Goal: Information Seeking & Learning: Learn about a topic

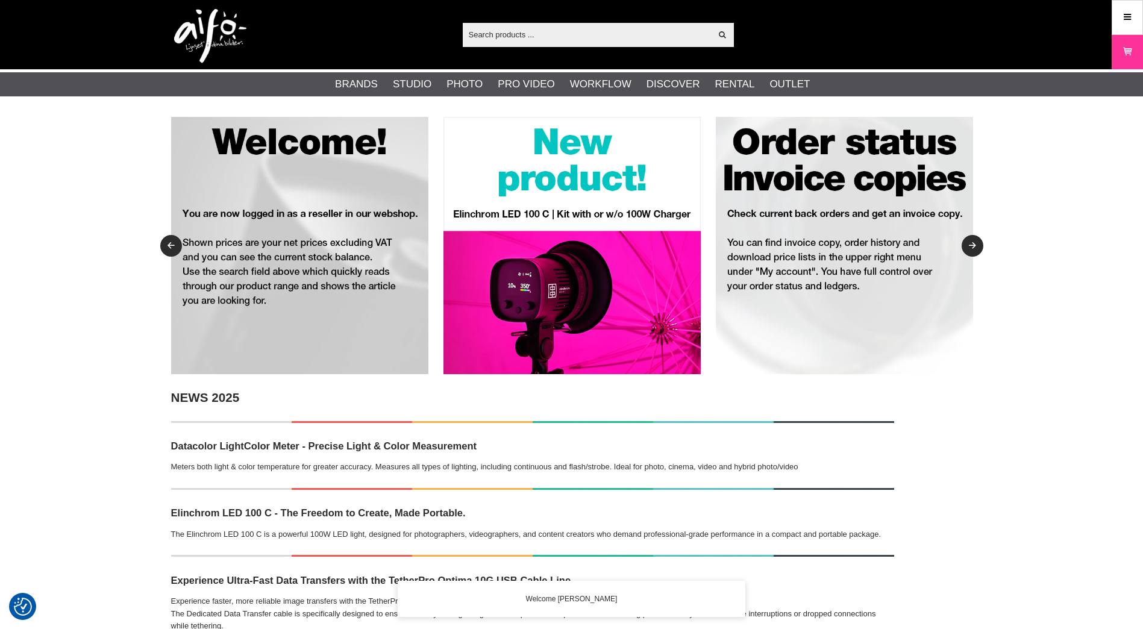
click at [562, 34] on input "text" at bounding box center [587, 34] width 249 height 18
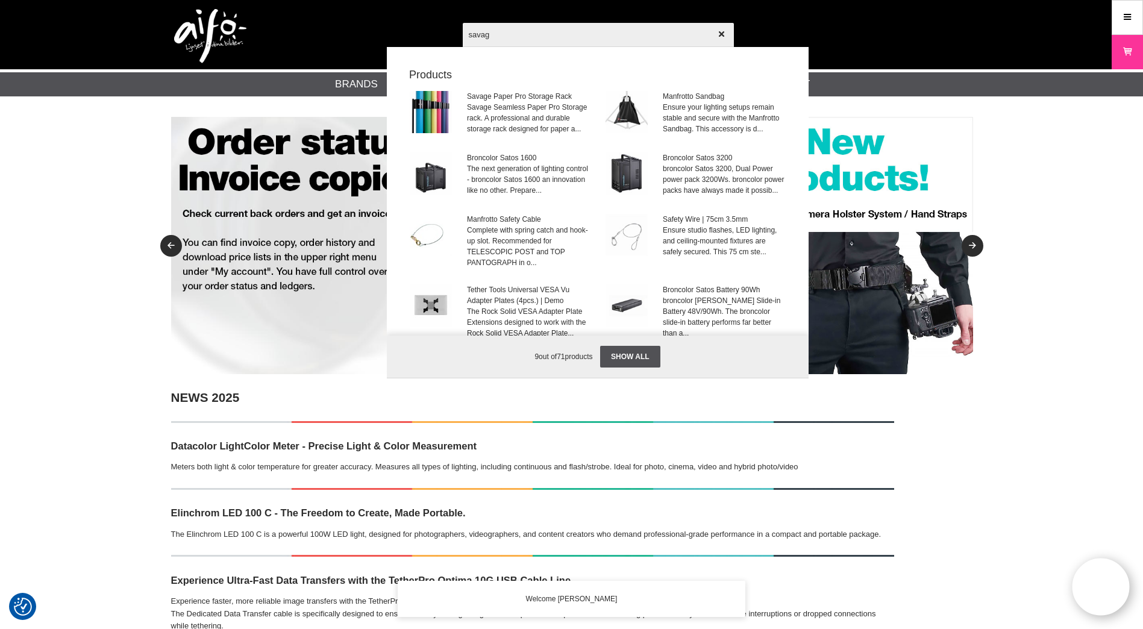
type input "savage"
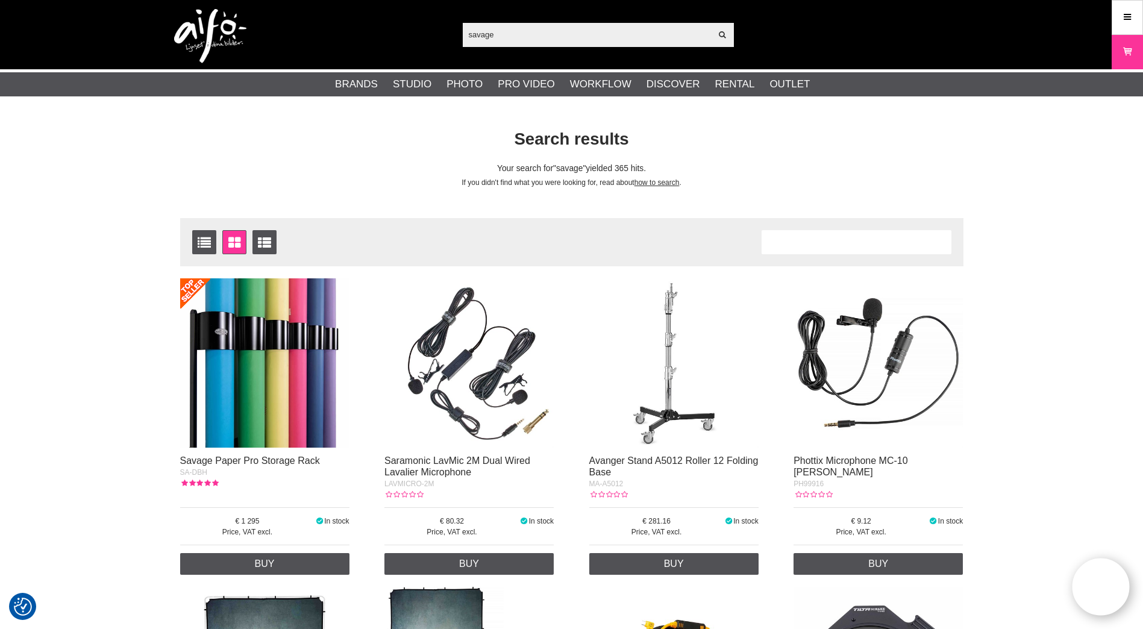
click at [258, 345] on img at bounding box center [264, 362] width 169 height 169
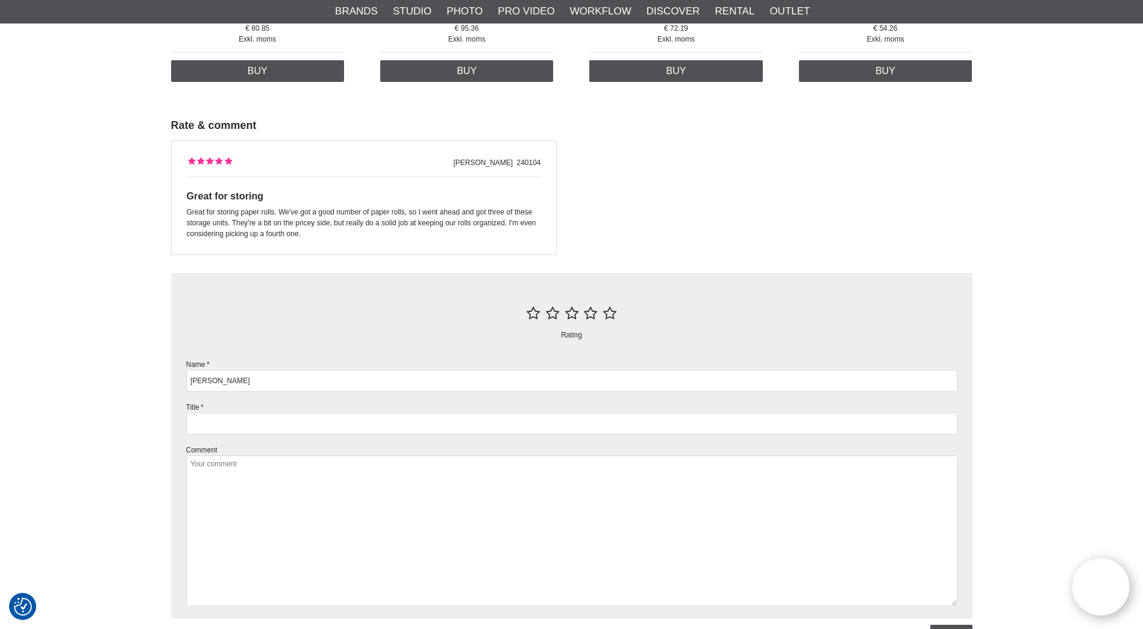
scroll to position [1506, 0]
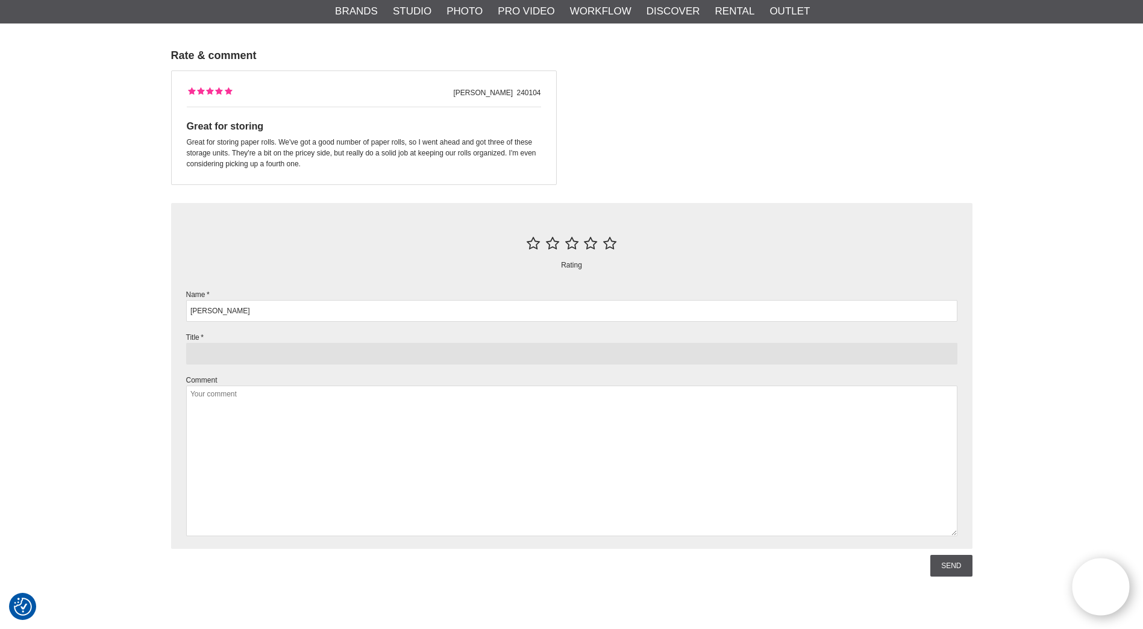
click at [217, 358] on input "text" at bounding box center [571, 354] width 771 height 22
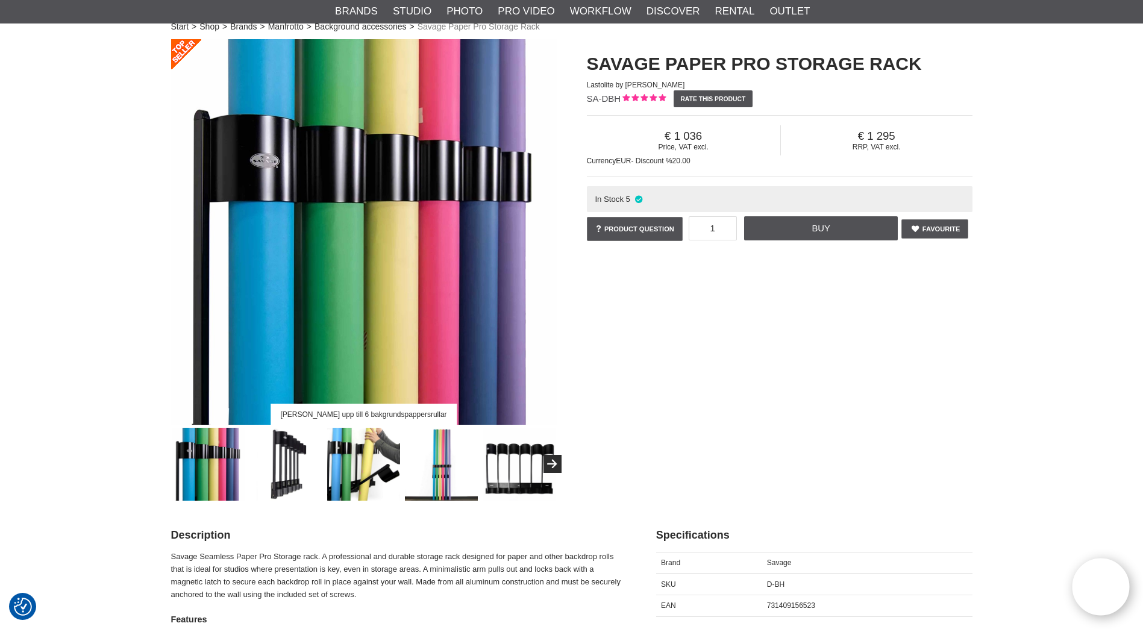
scroll to position [60, 0]
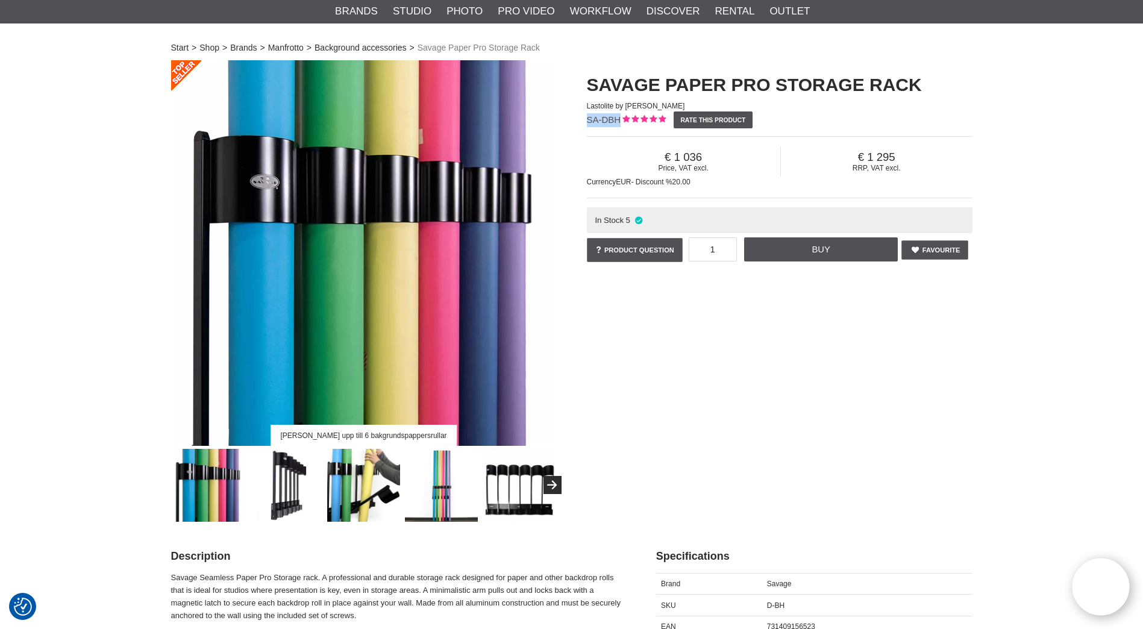
drag, startPoint x: 618, startPoint y: 120, endPoint x: 588, endPoint y: 122, distance: 29.5
click at [588, 122] on span "SA-DBH" at bounding box center [604, 119] width 34 height 10
copy span "SA-DBH"
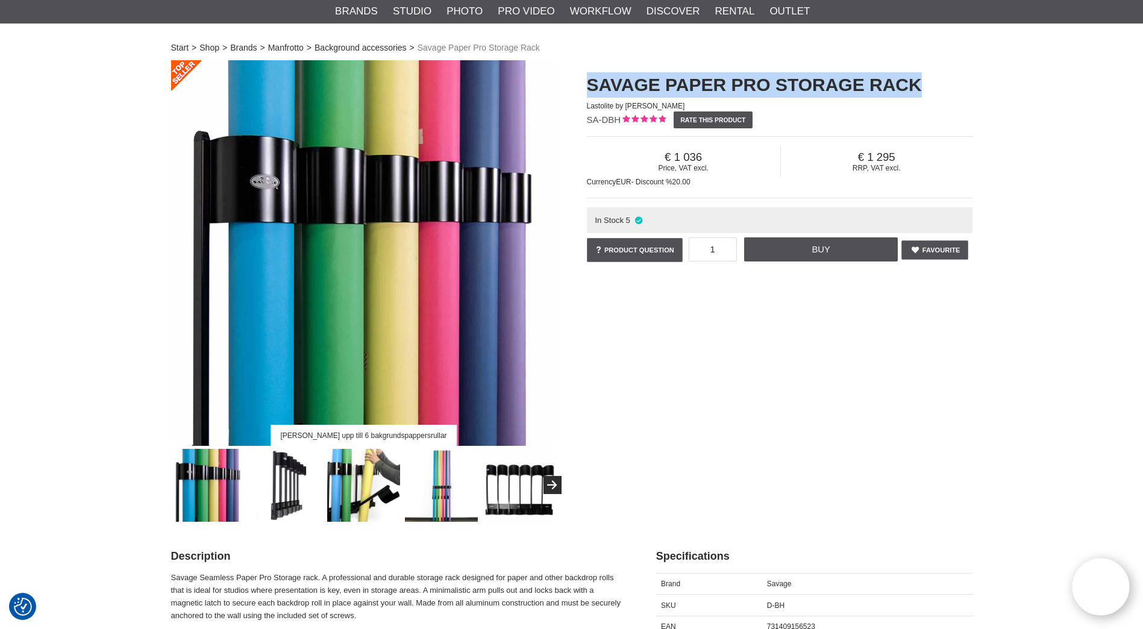
drag, startPoint x: 902, startPoint y: 85, endPoint x: 585, endPoint y: 88, distance: 316.8
click at [585, 88] on div "Savage Paper Pro Storage Rack Lastolite by Manfrotto SA-DBH Rate this product P…" at bounding box center [780, 168] width 416 height 216
copy h1 "Savage Paper Pro Storage Rack"
